Goal: Navigation & Orientation: Find specific page/section

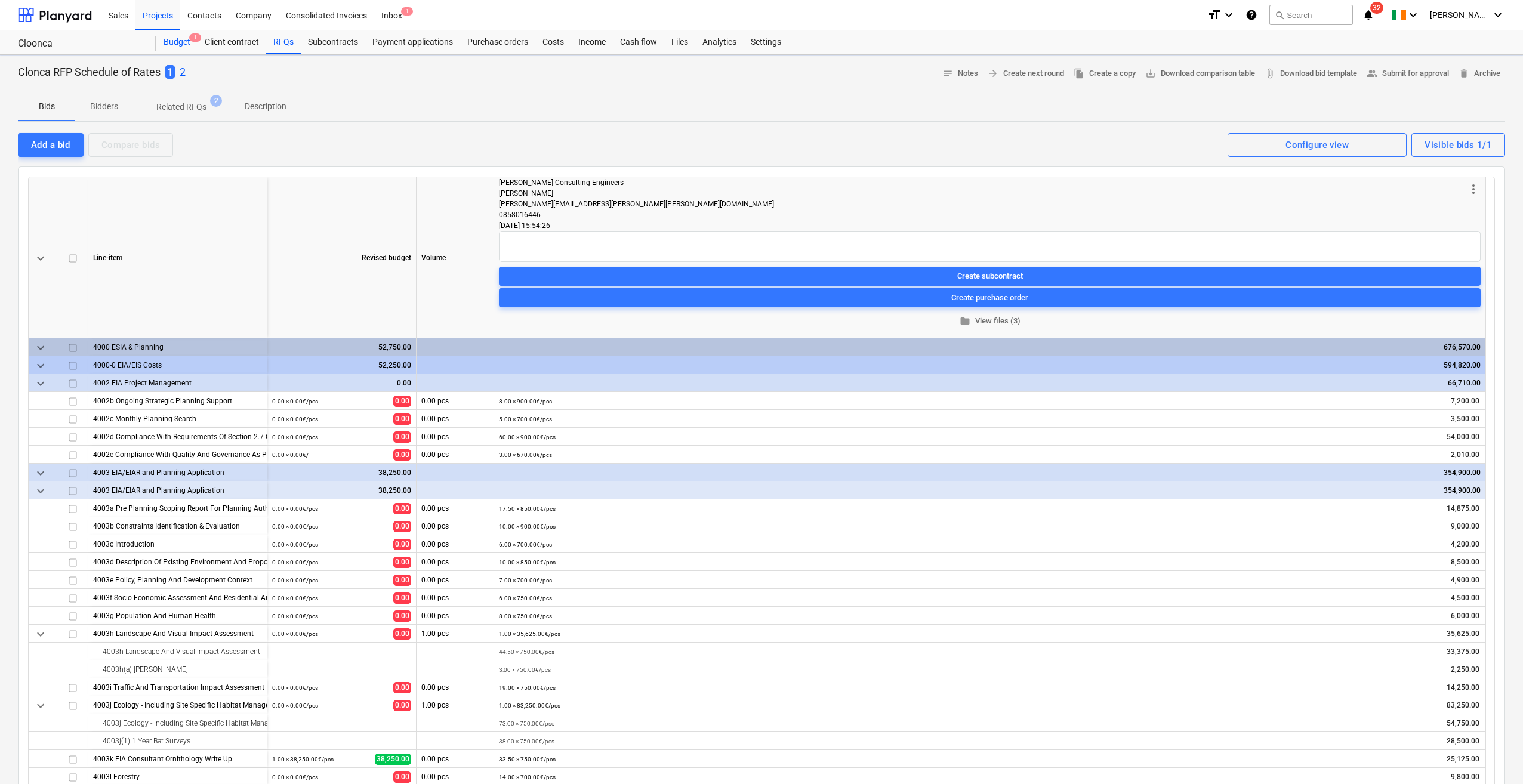
click at [171, 40] on div "Budget 1" at bounding box center [177, 42] width 41 height 24
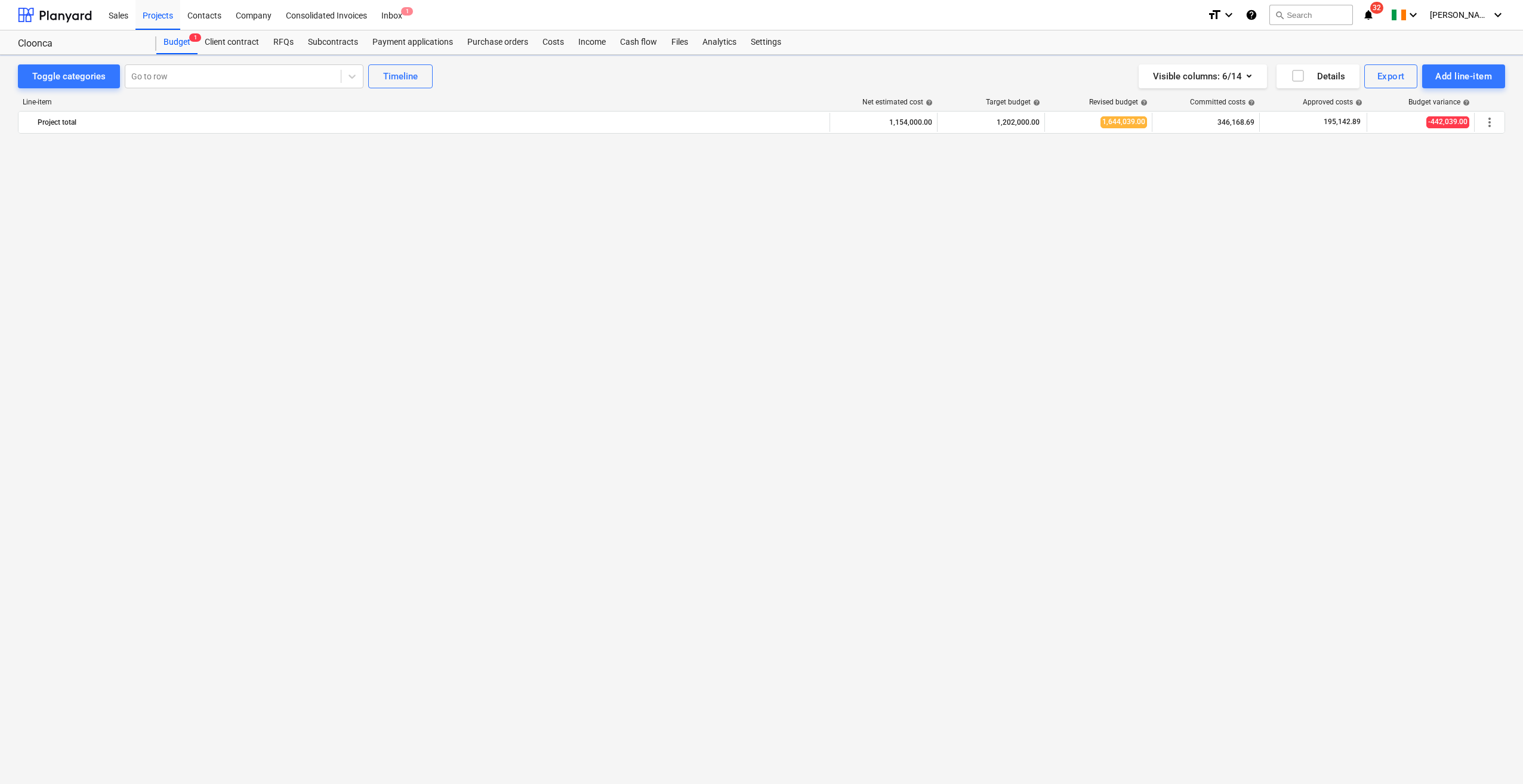
click at [59, 13] on div at bounding box center [55, 15] width 74 height 30
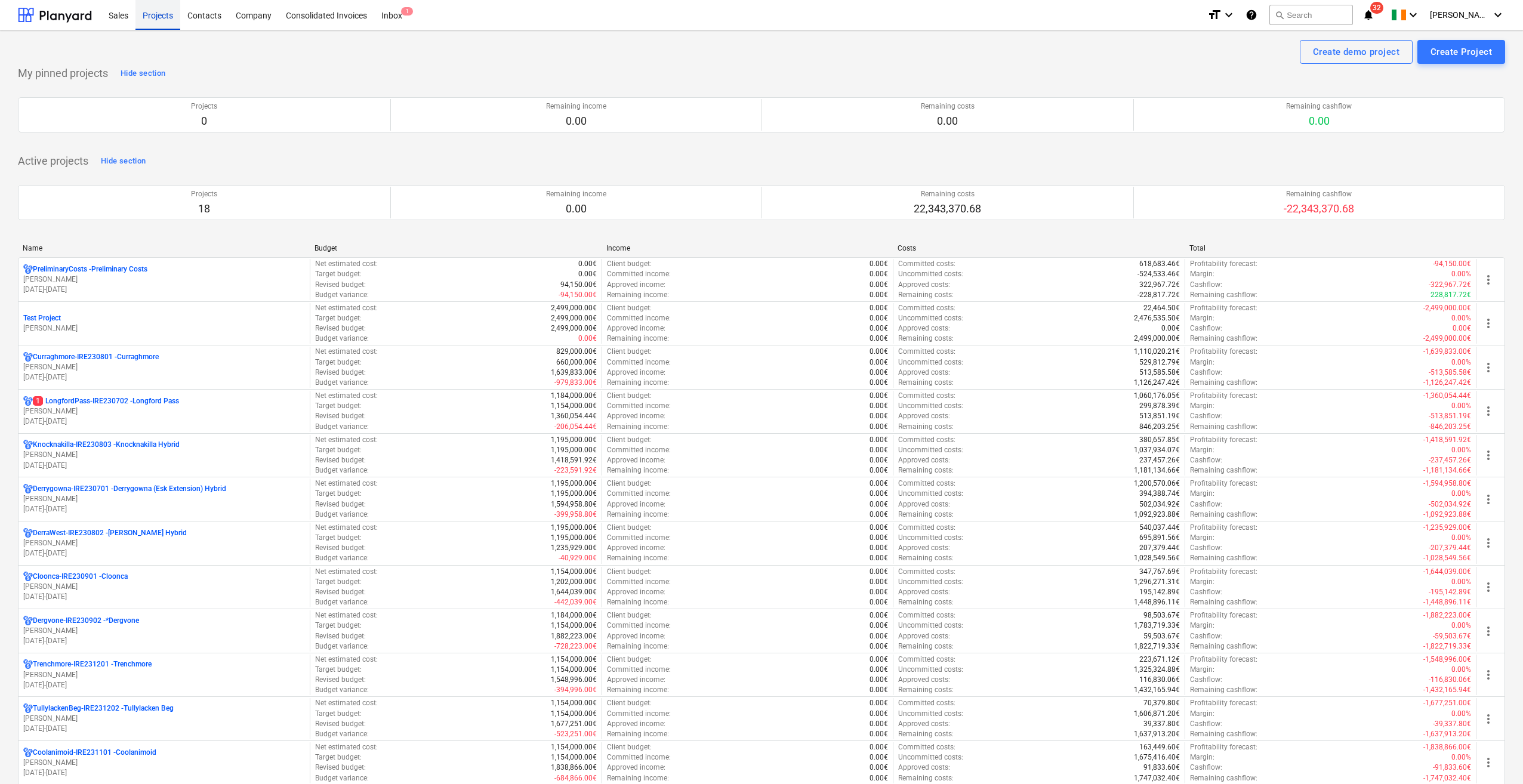
click at [164, 17] on div "Projects" at bounding box center [158, 14] width 45 height 31
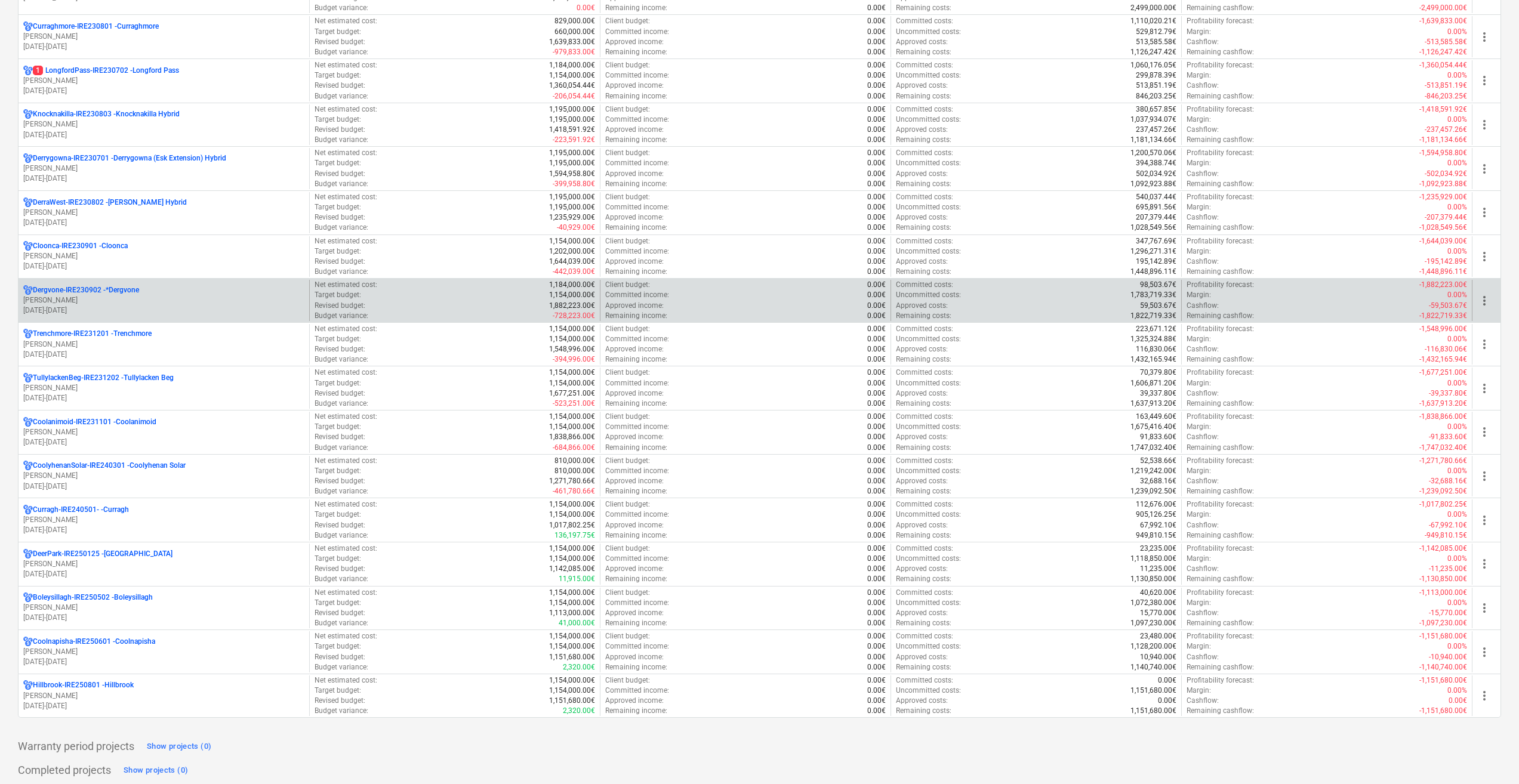
scroll to position [358, 0]
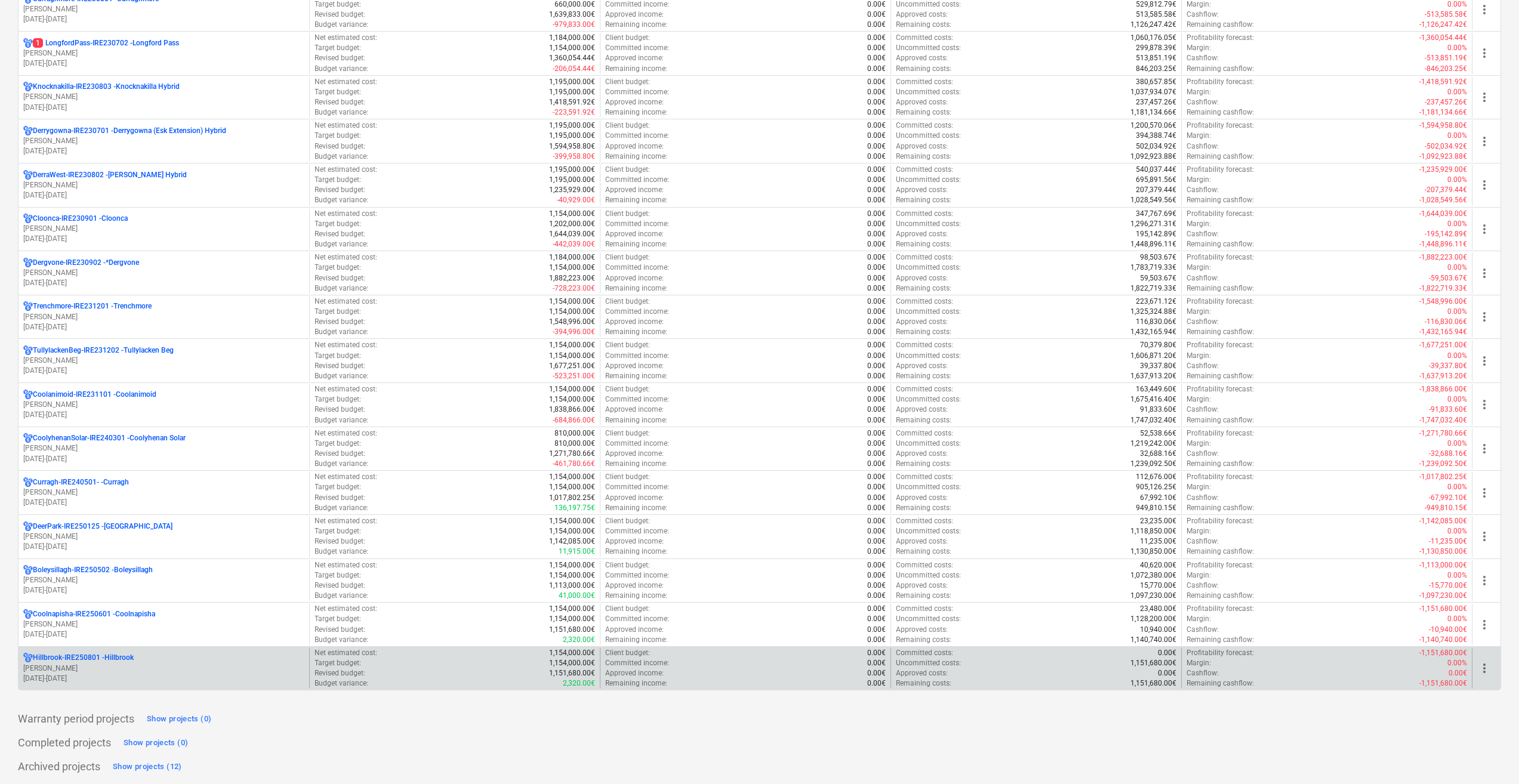
click at [130, 673] on p "[DATE] - [DATE]" at bounding box center [164, 678] width 281 height 10
